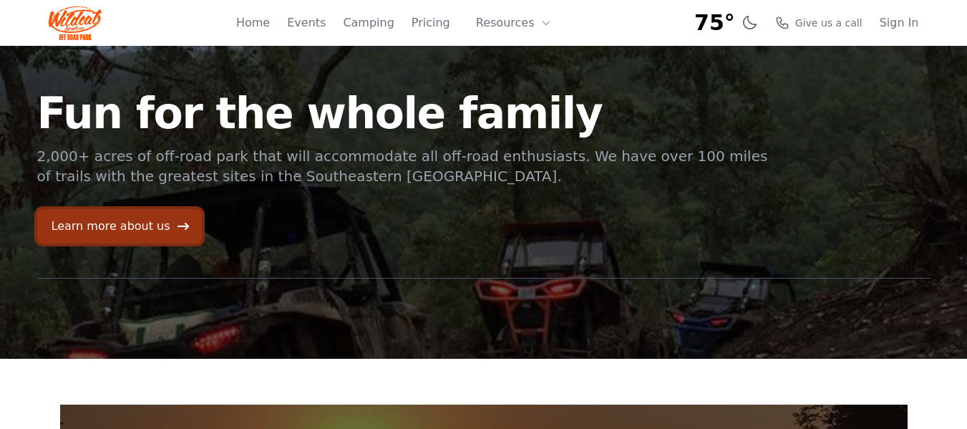
click at [102, 226] on link "Learn more about us" at bounding box center [119, 226] width 165 height 34
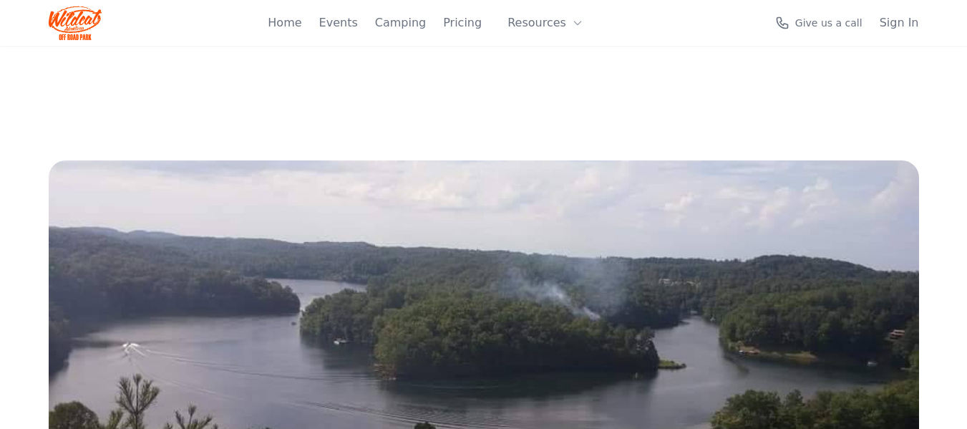
click at [102, 226] on img at bounding box center [484, 334] width 870 height 348
click at [542, 21] on icon at bounding box center [545, 22] width 11 height 11
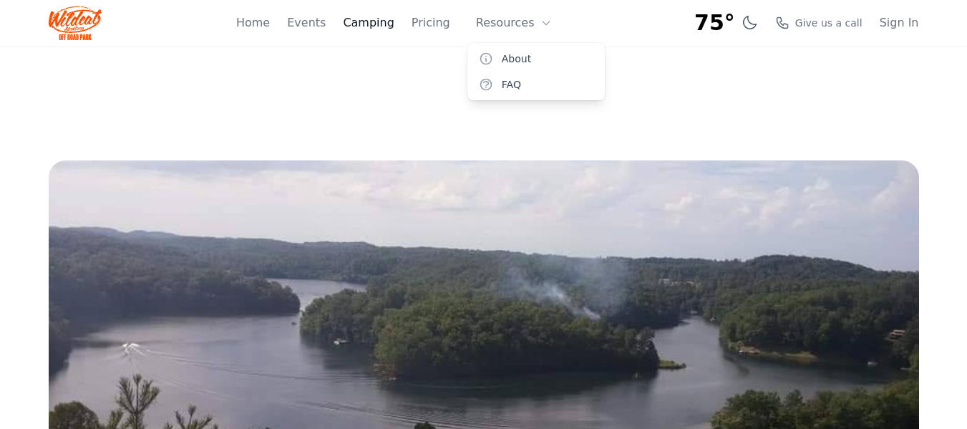
click at [373, 26] on link "Camping" at bounding box center [368, 22] width 51 height 17
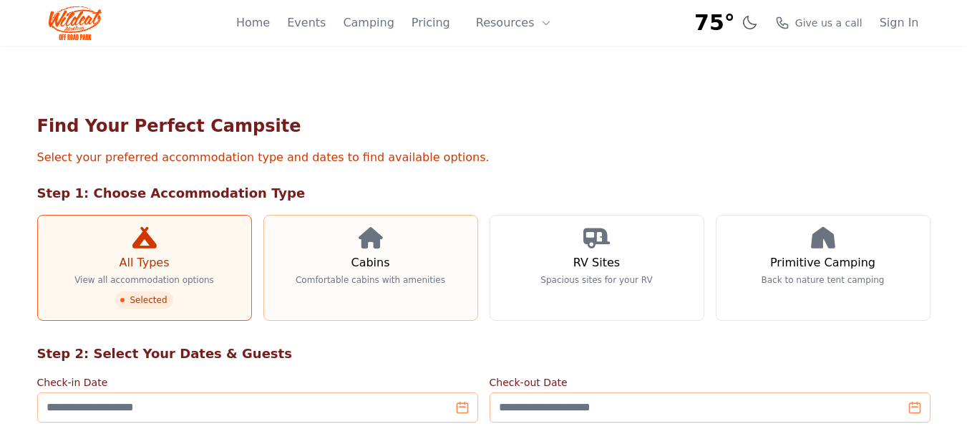
click at [372, 259] on h3 "Cabins" at bounding box center [370, 262] width 39 height 17
